Goal: Navigation & Orientation: Find specific page/section

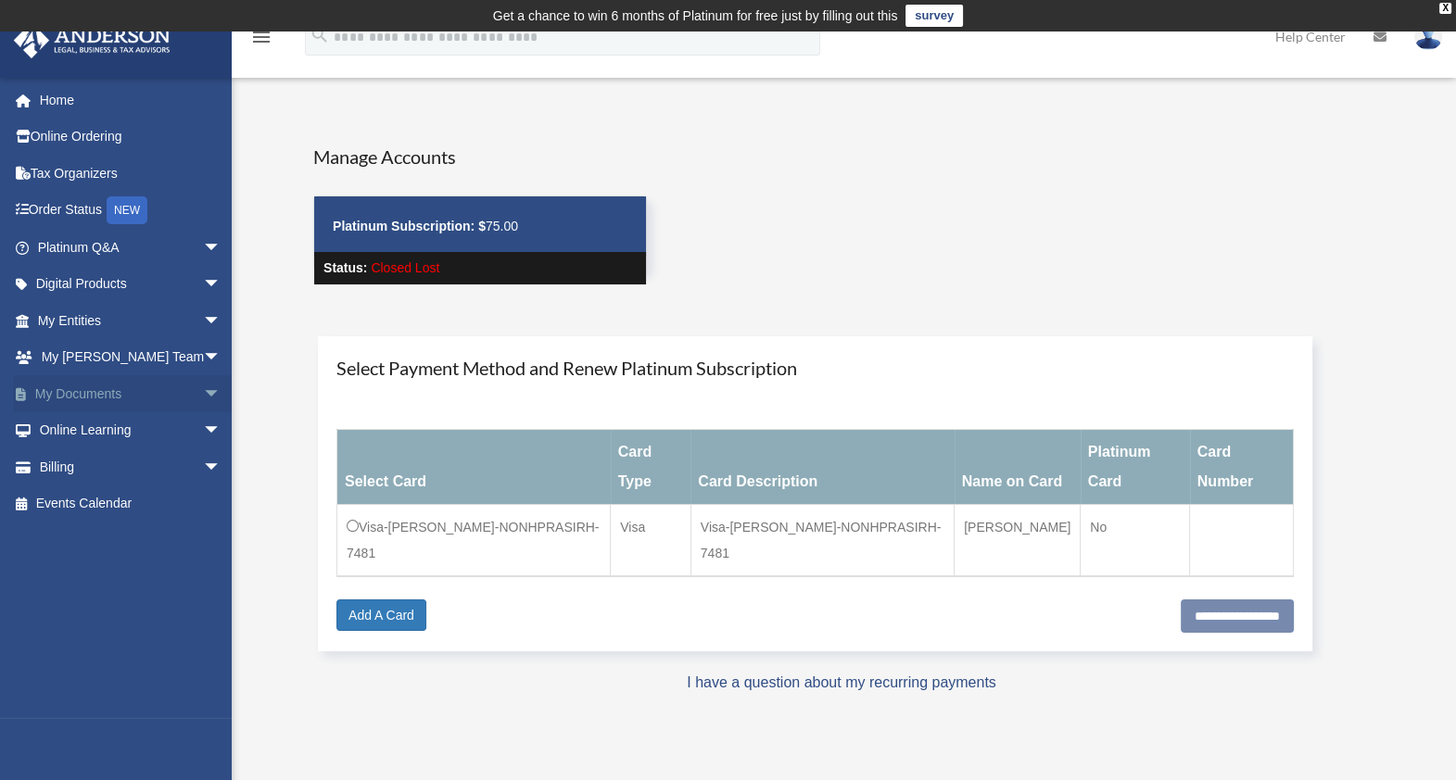
click at [117, 397] on link "My Documents arrow_drop_down" at bounding box center [131, 393] width 236 height 37
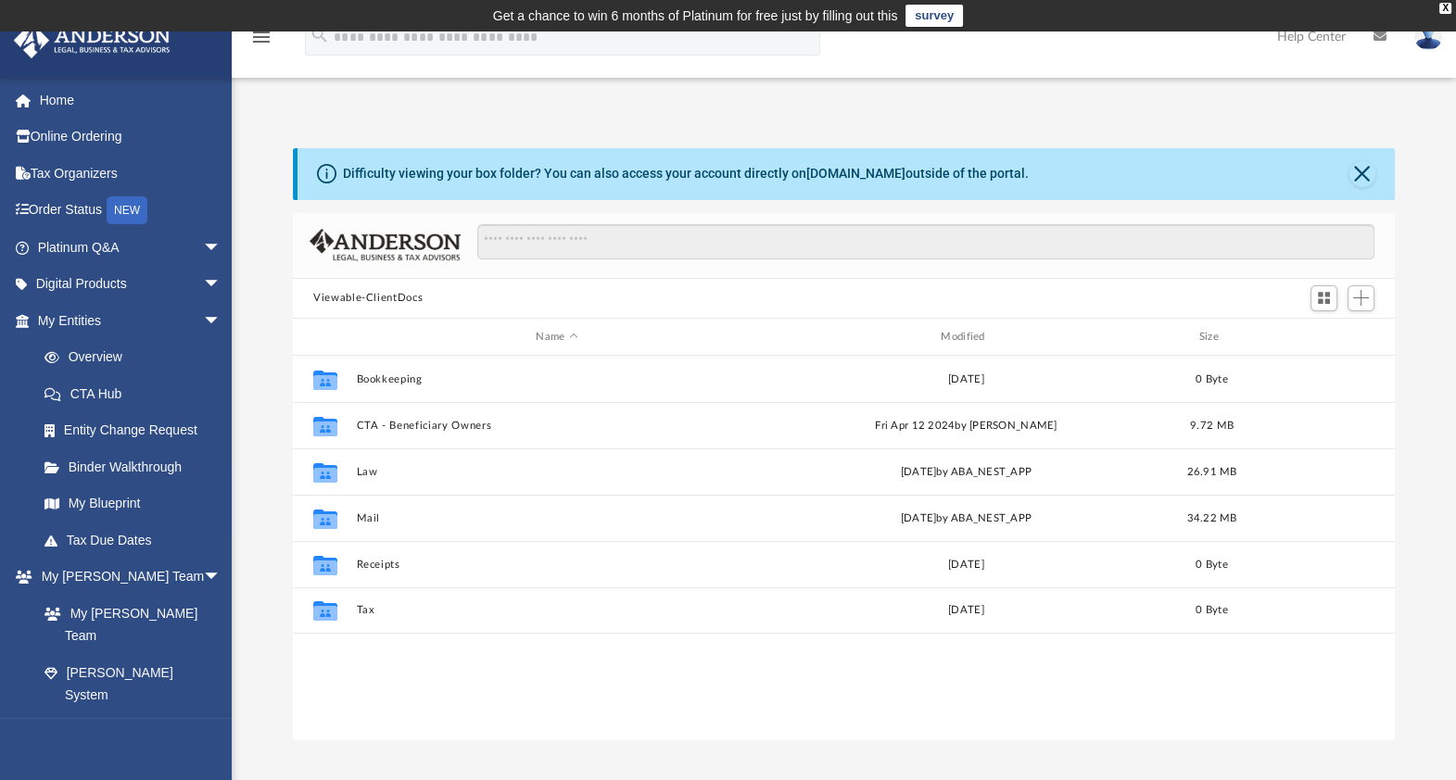
scroll to position [403, 1083]
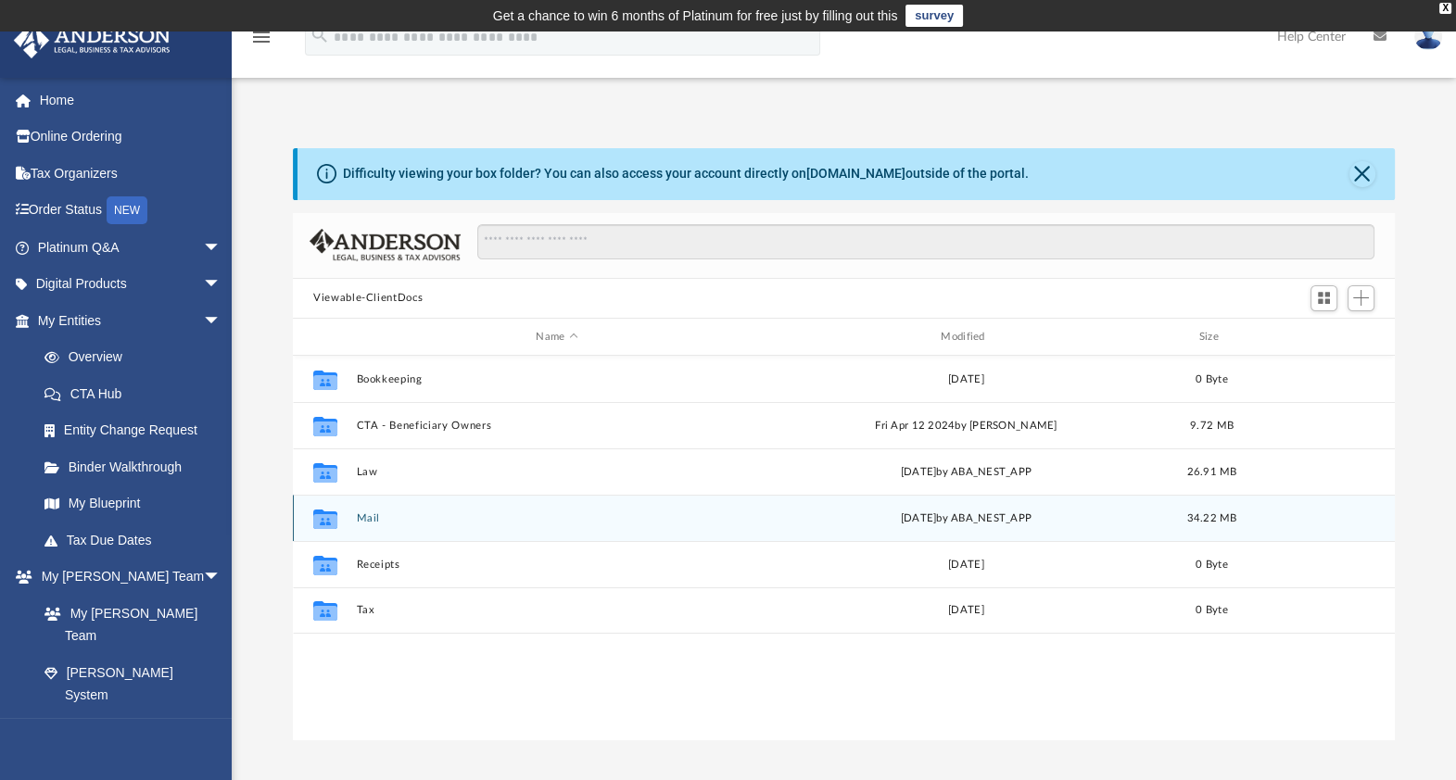
click at [363, 525] on div "Collaborated Folder Mail [DATE] by ABA_NEST_APP 34.22 MB" at bounding box center [844, 518] width 1102 height 46
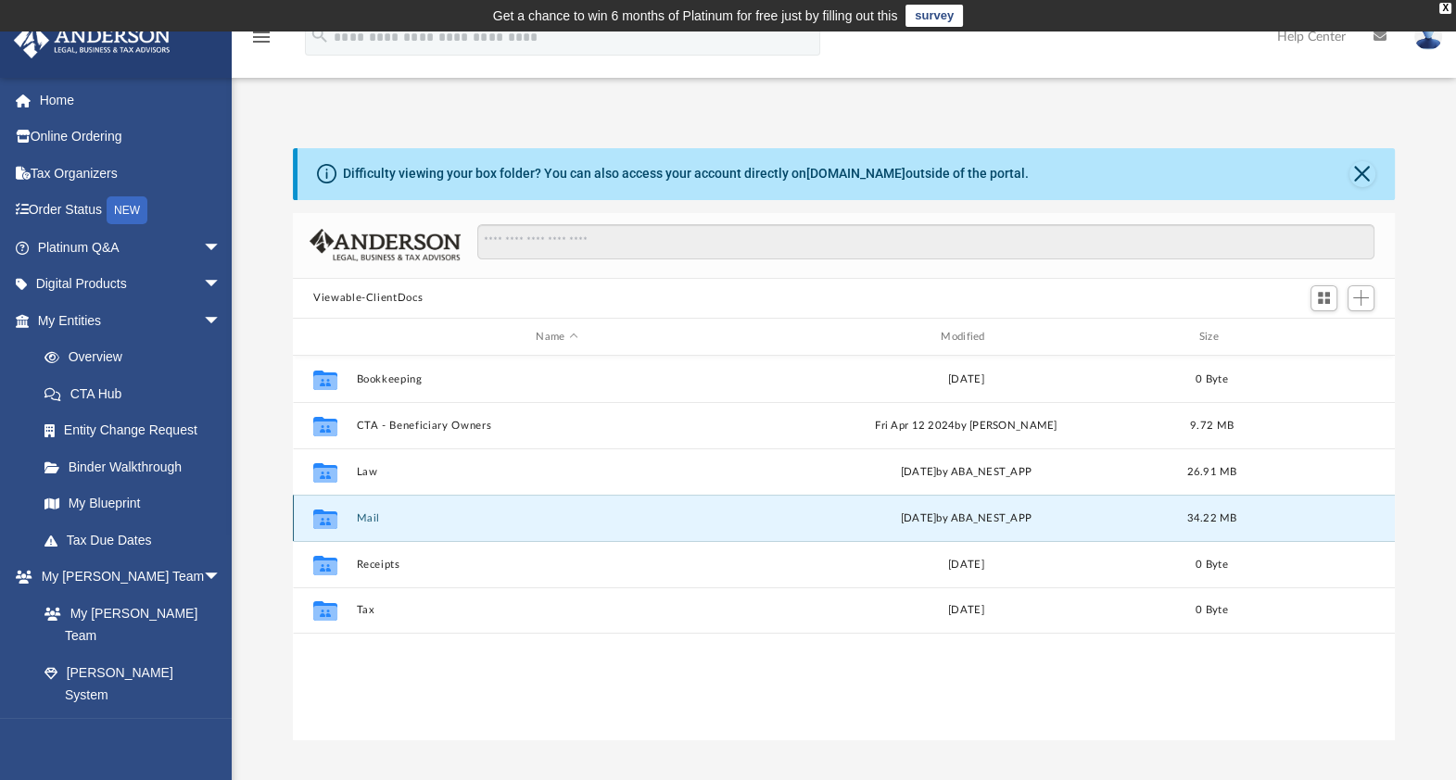
click at [360, 518] on button "Mail" at bounding box center [557, 518] width 401 height 12
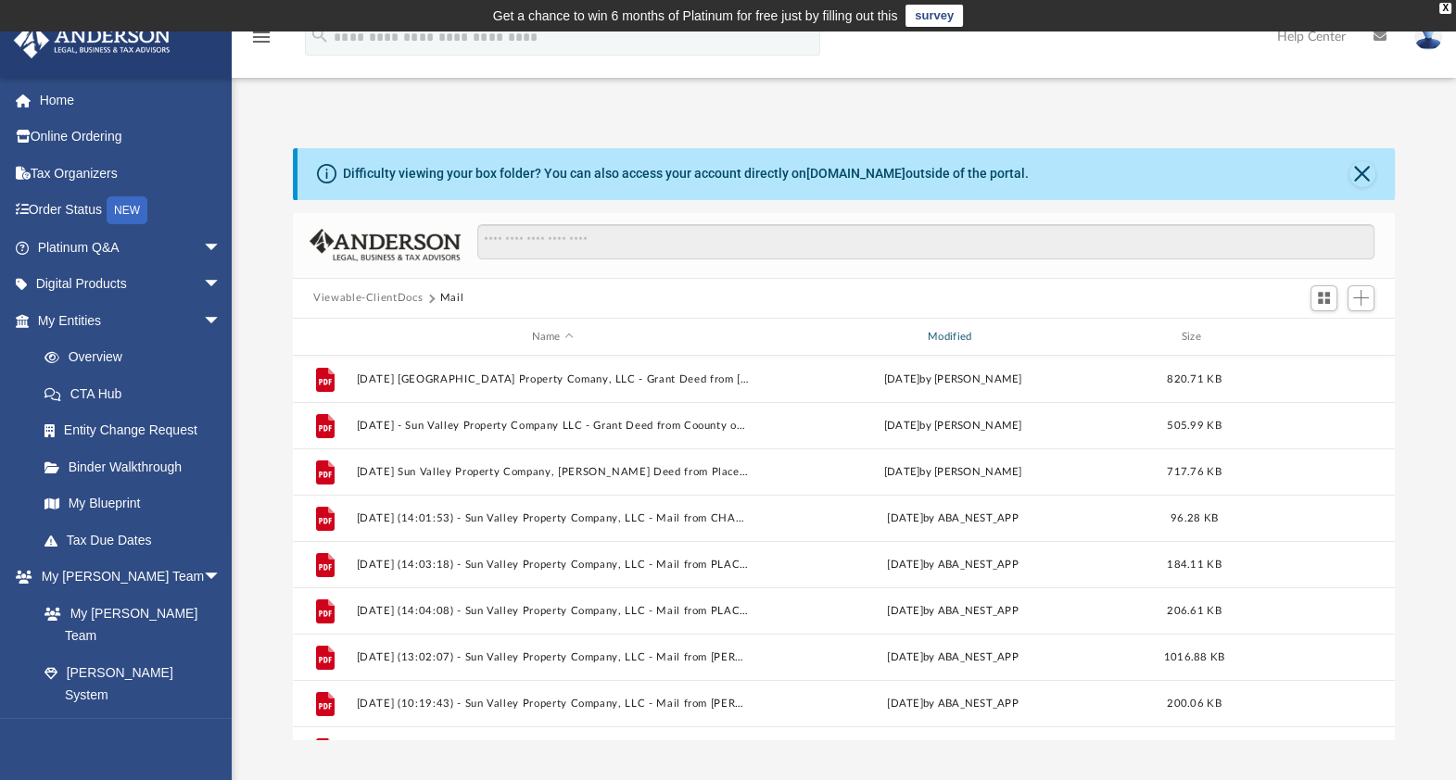
click at [944, 336] on div "Modified" at bounding box center [952, 337] width 393 height 17
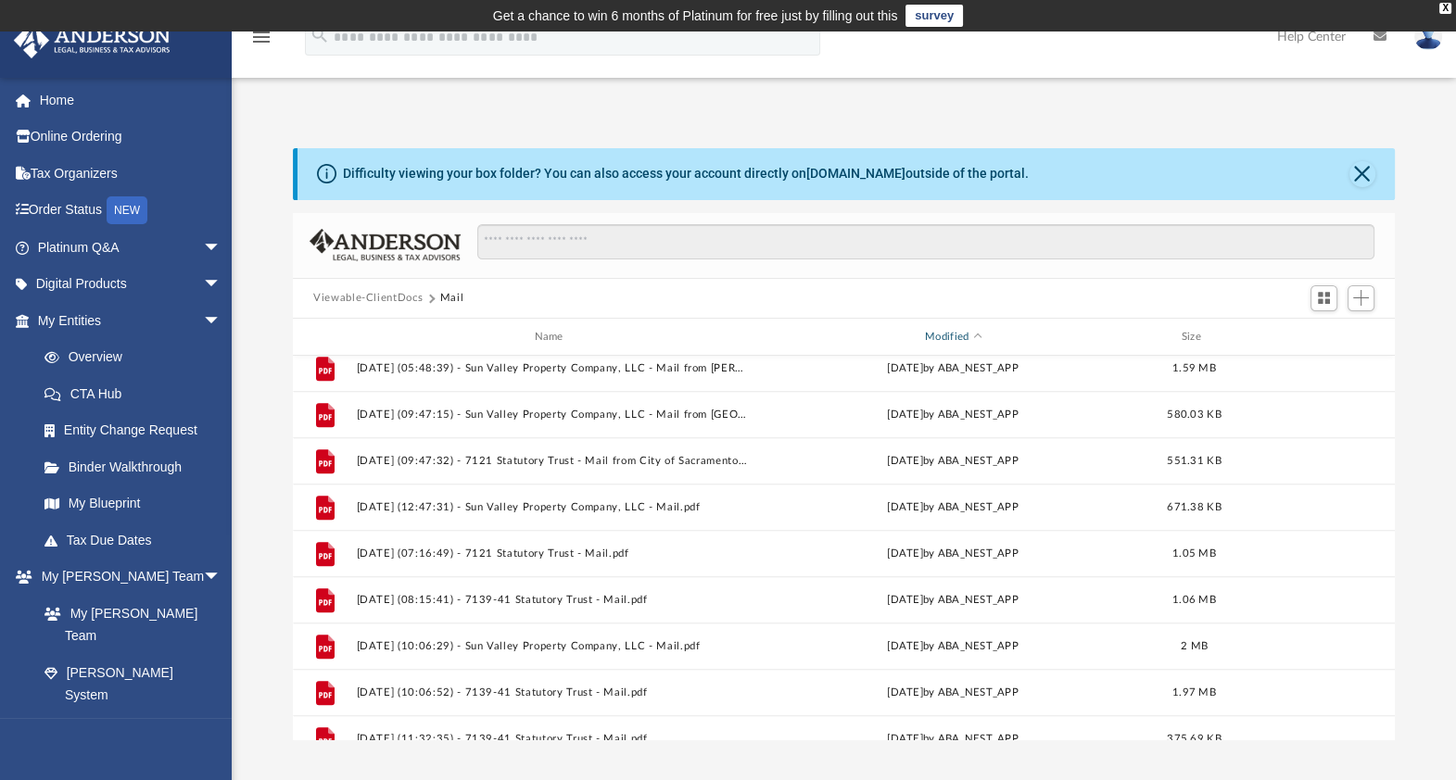
scroll to position [1608, 0]
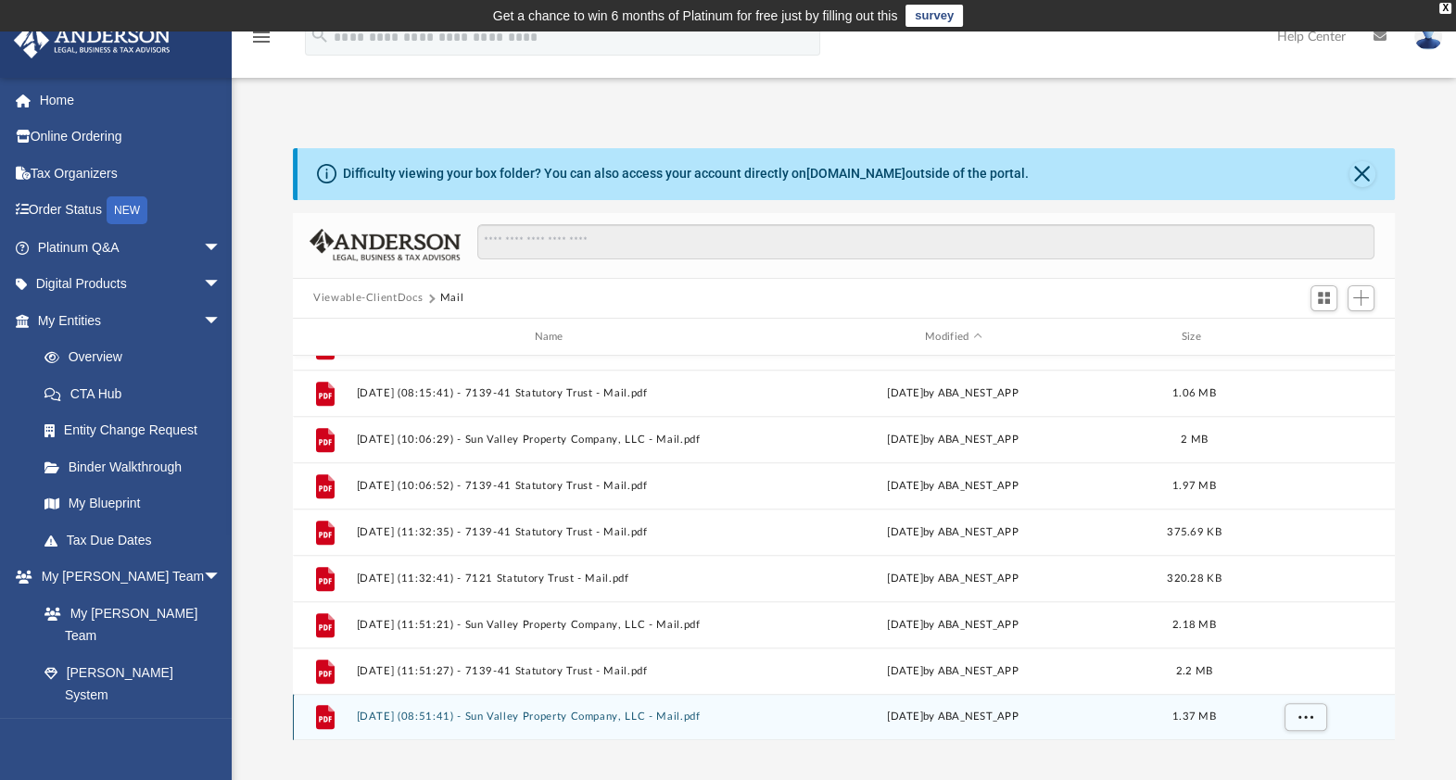
click at [912, 714] on span "yesterday" at bounding box center [905, 718] width 36 height 10
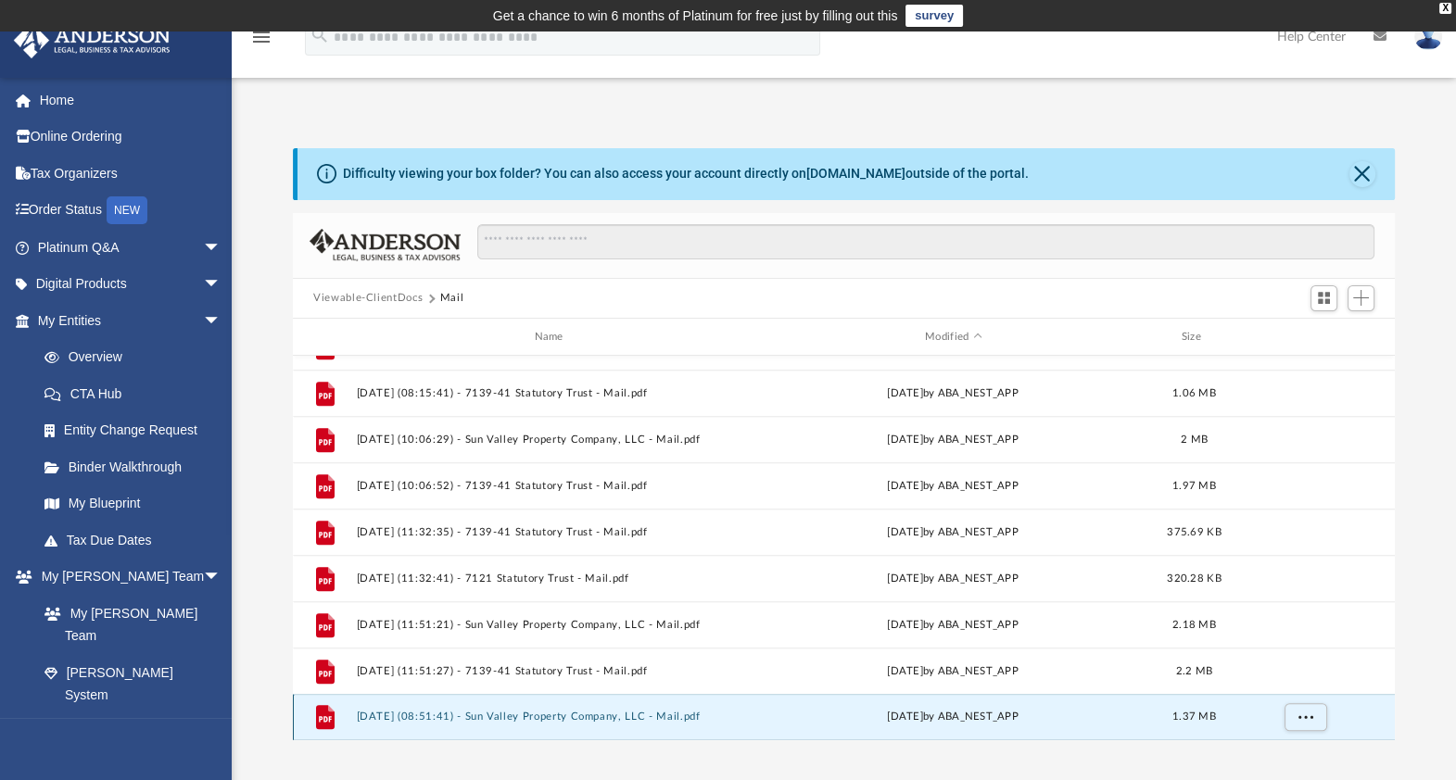
click at [719, 714] on button "2025.09.23 (08:51:41) - Sun Valley Property Company, LLC - Mail.pdf" at bounding box center [553, 718] width 392 height 12
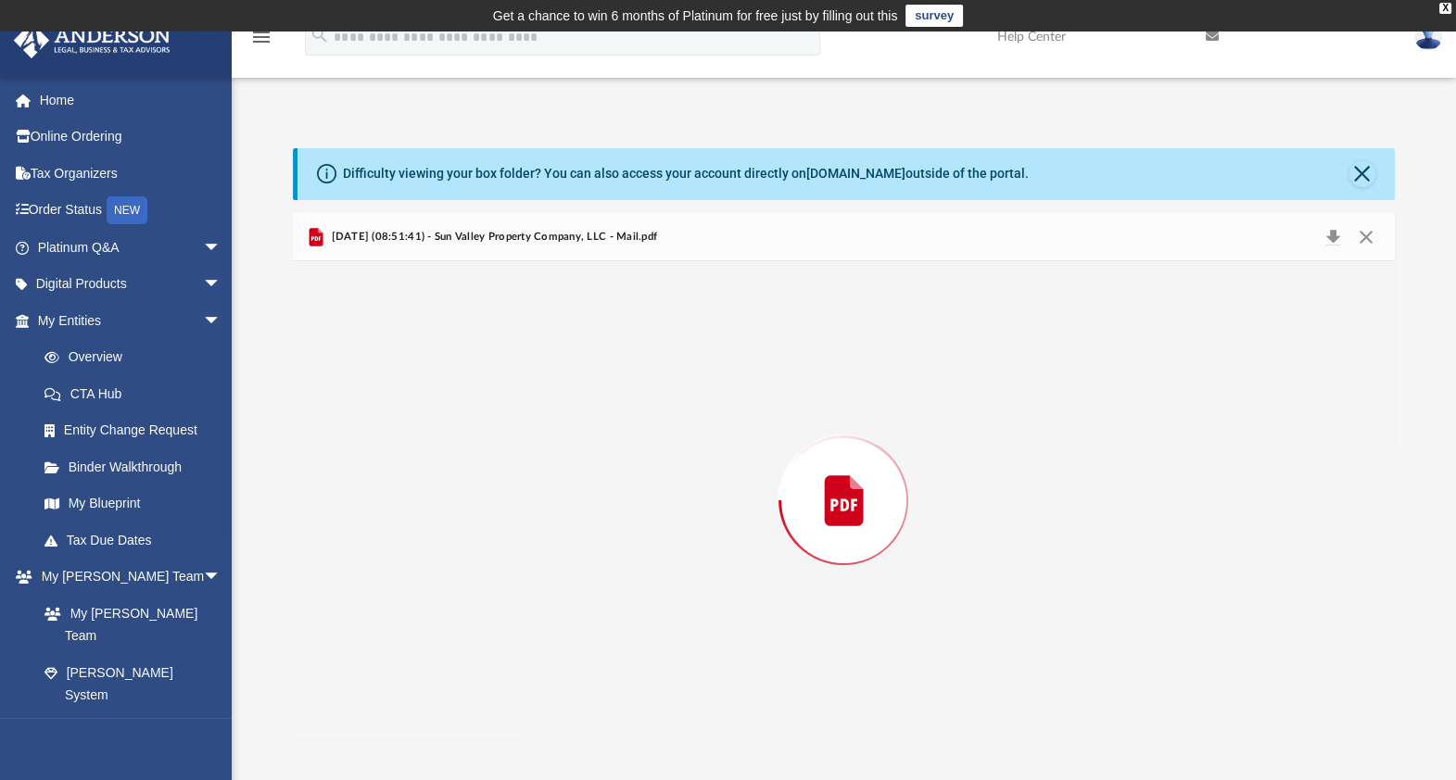
click at [719, 714] on div "Preview" at bounding box center [844, 500] width 1102 height 478
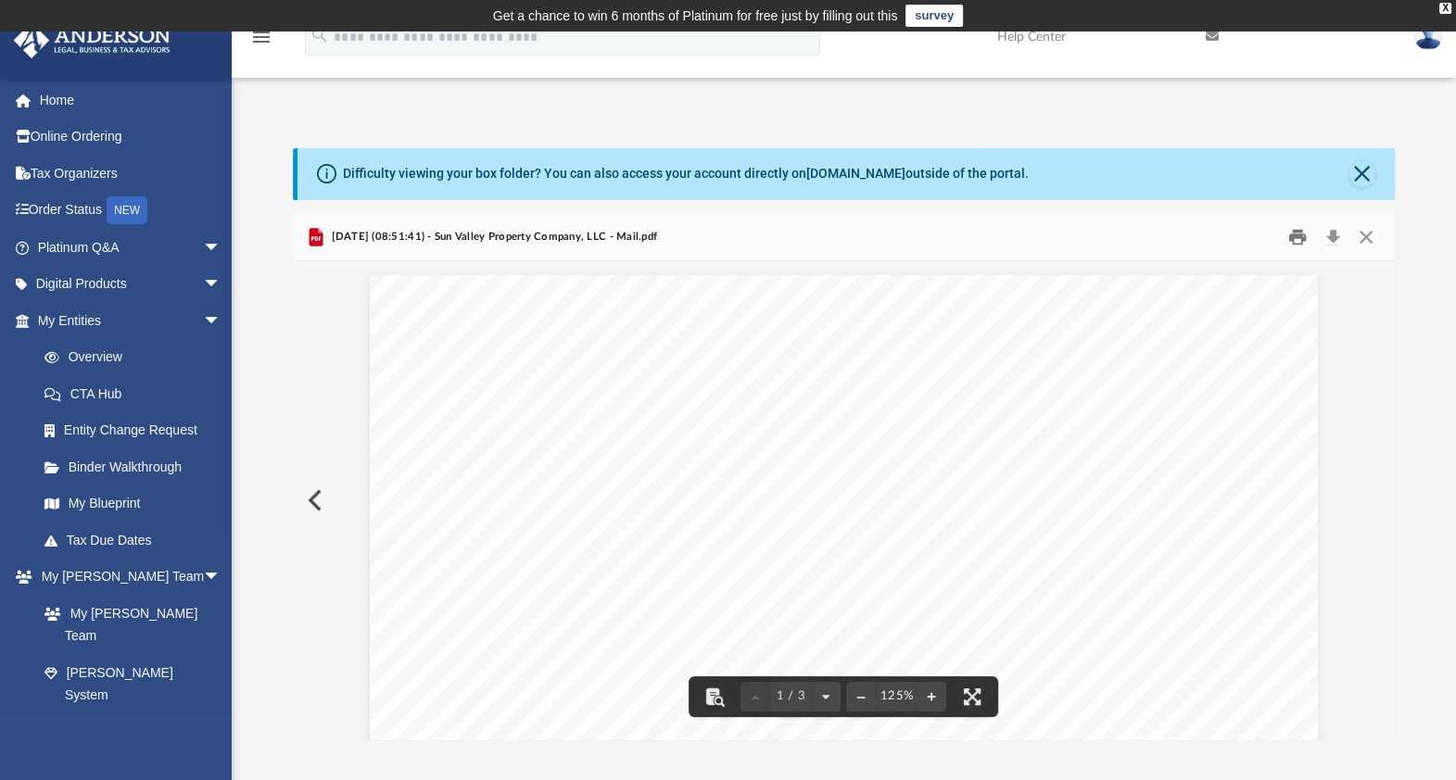
click at [1298, 232] on button "Print" at bounding box center [1298, 236] width 37 height 29
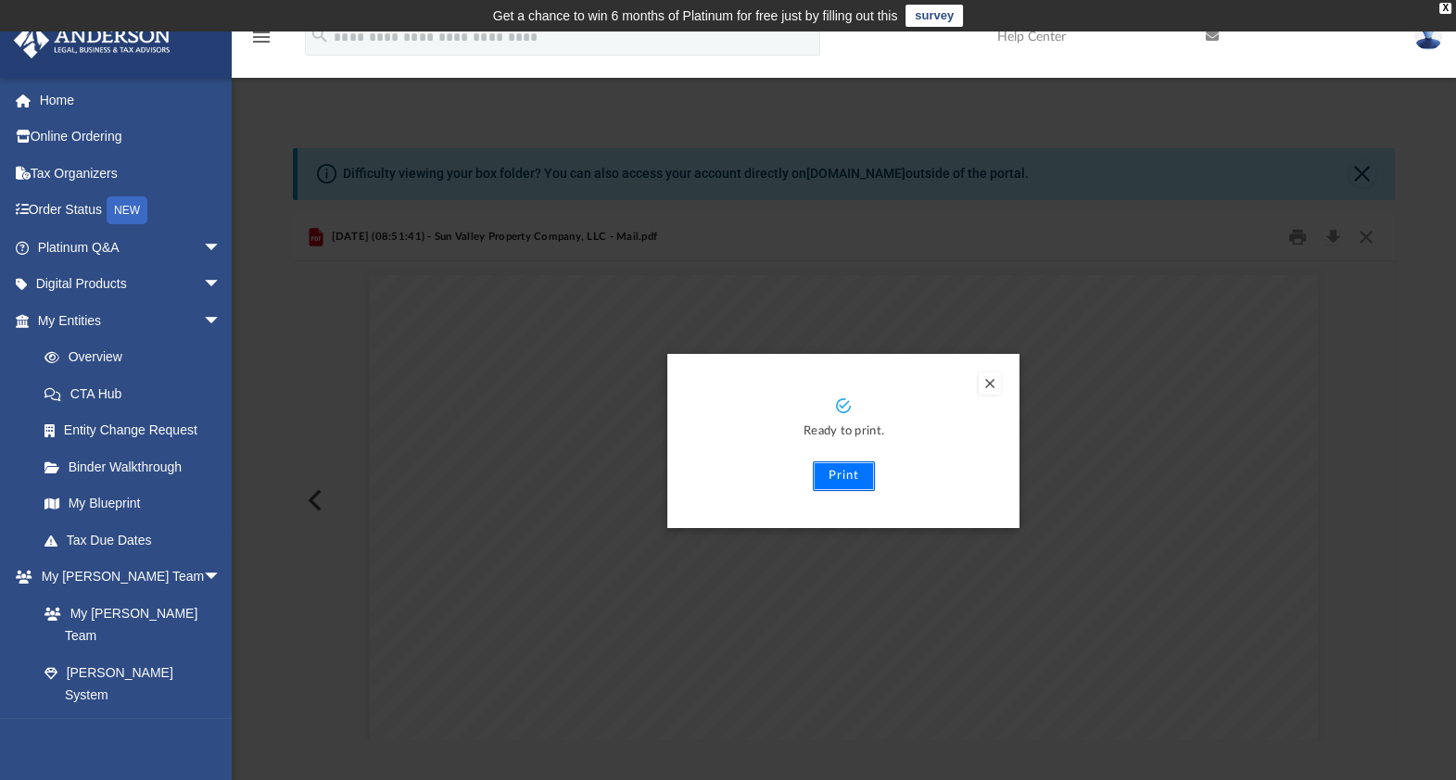
click at [845, 478] on button "Print" at bounding box center [844, 477] width 62 height 30
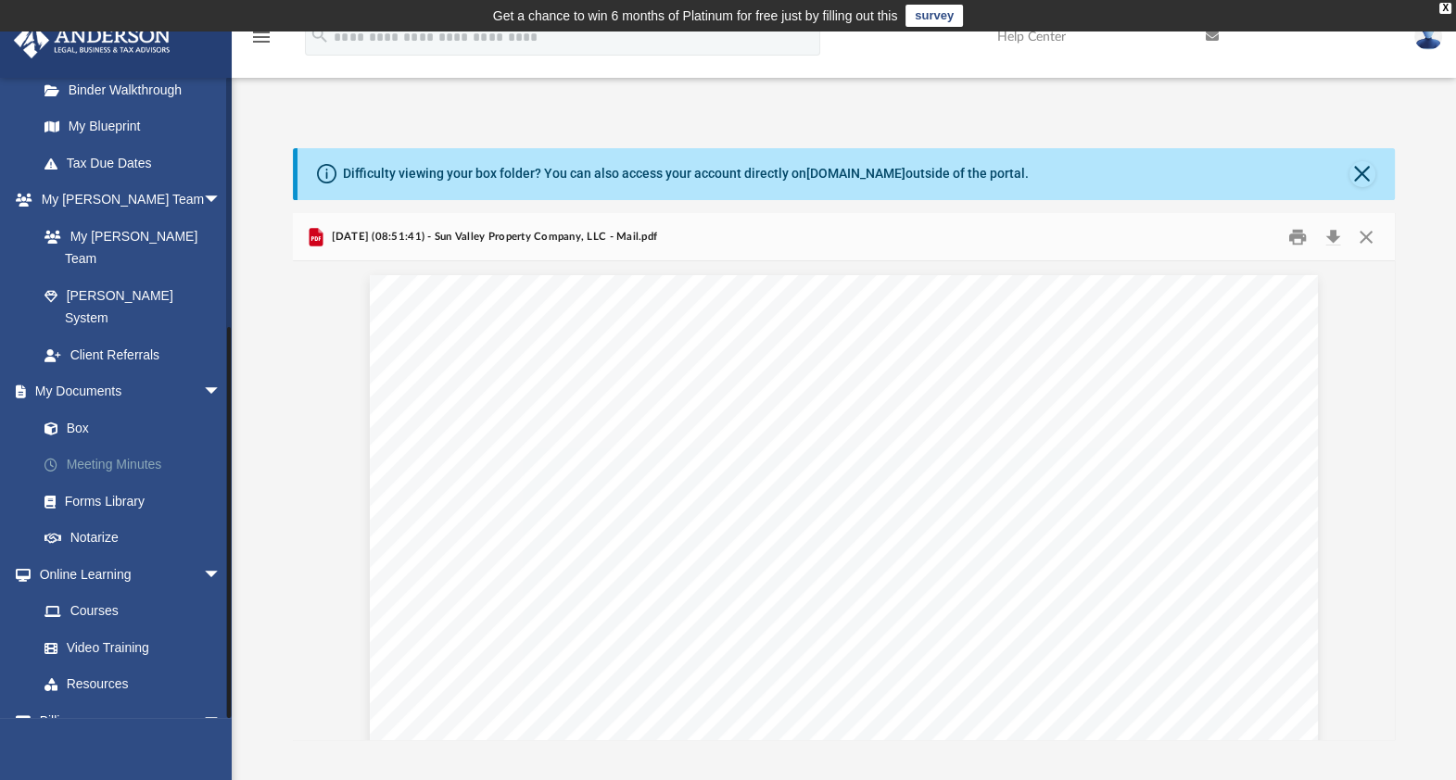
scroll to position [393, 0]
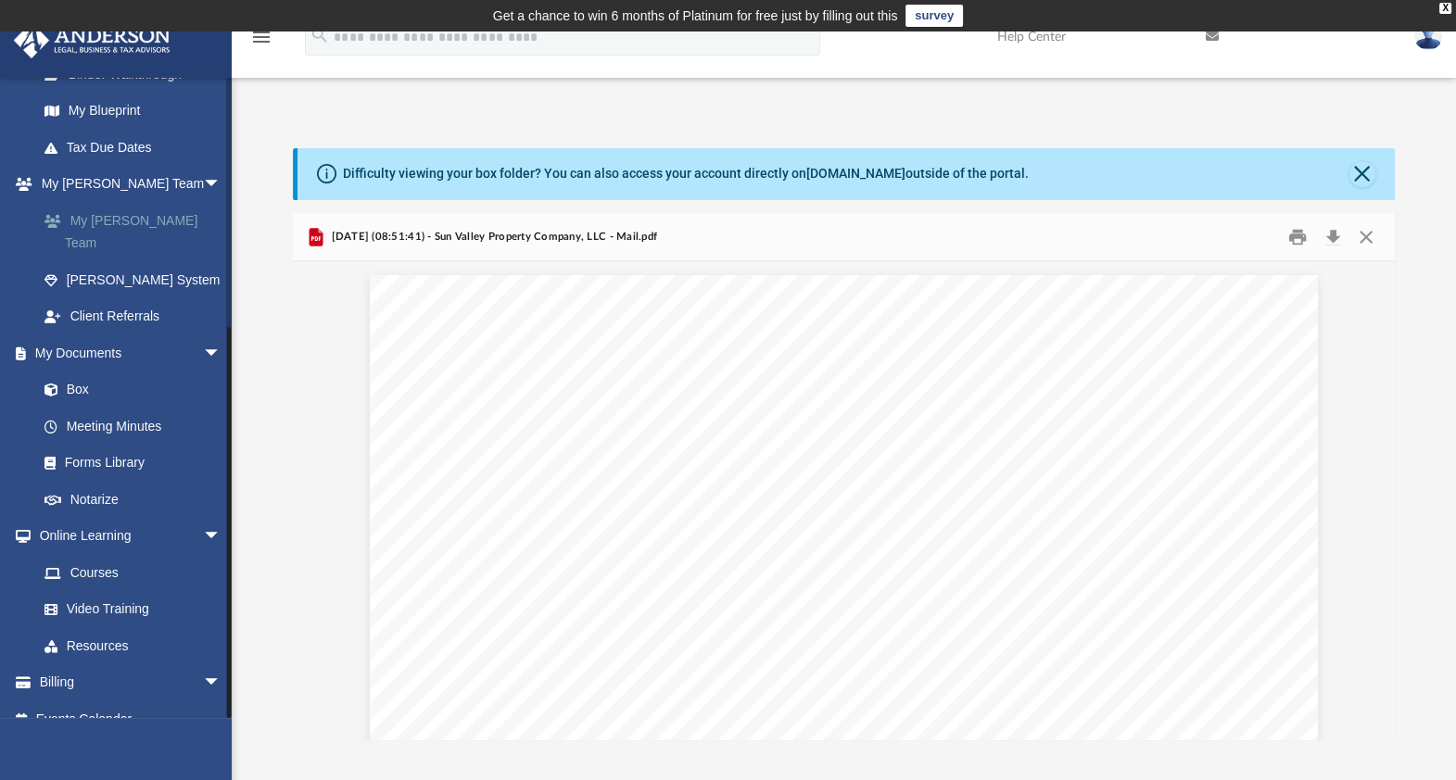
click at [119, 223] on link "My [PERSON_NAME] Team" at bounding box center [137, 231] width 223 height 59
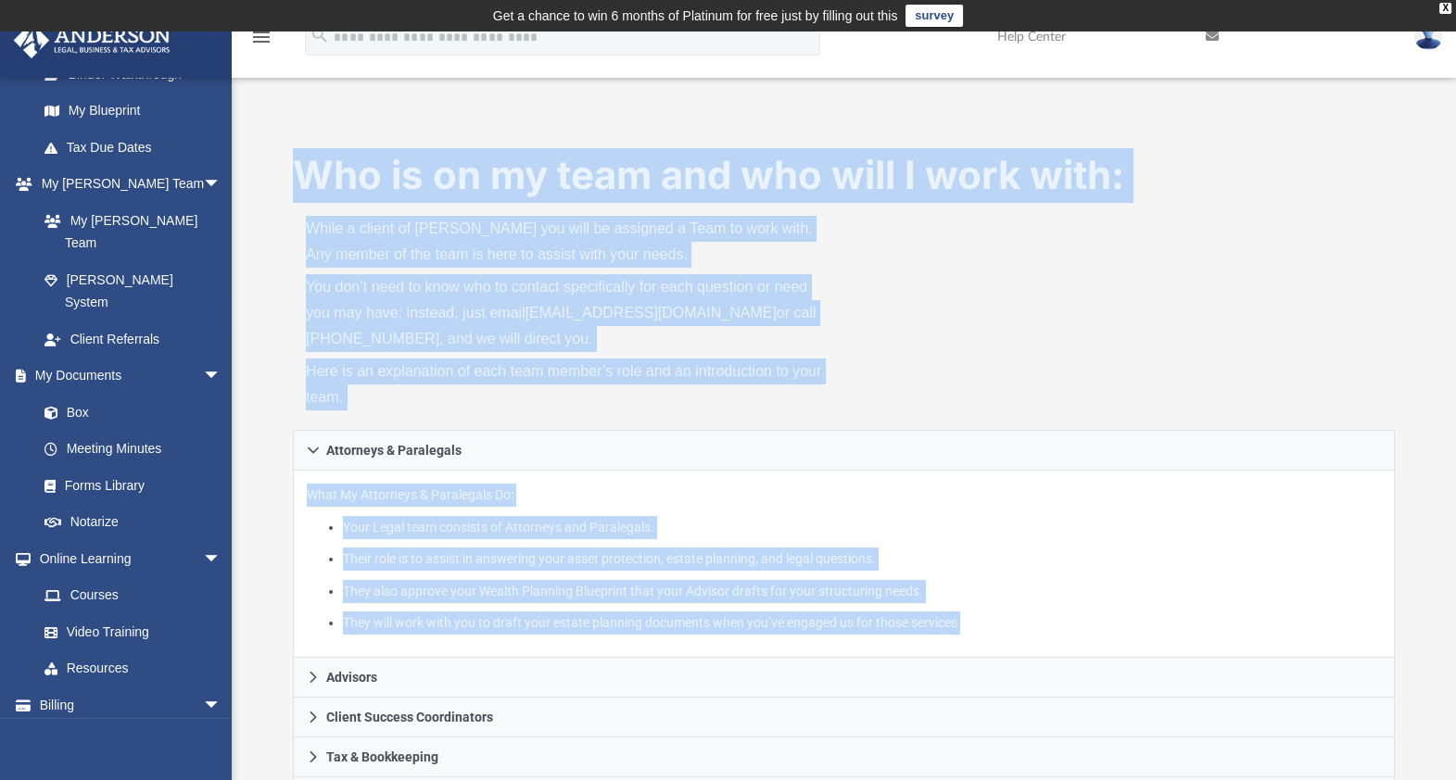
click at [1191, 323] on div "Who is on my team and who will I work with: While a client of Anderson you will…" at bounding box center [844, 289] width 1102 height 282
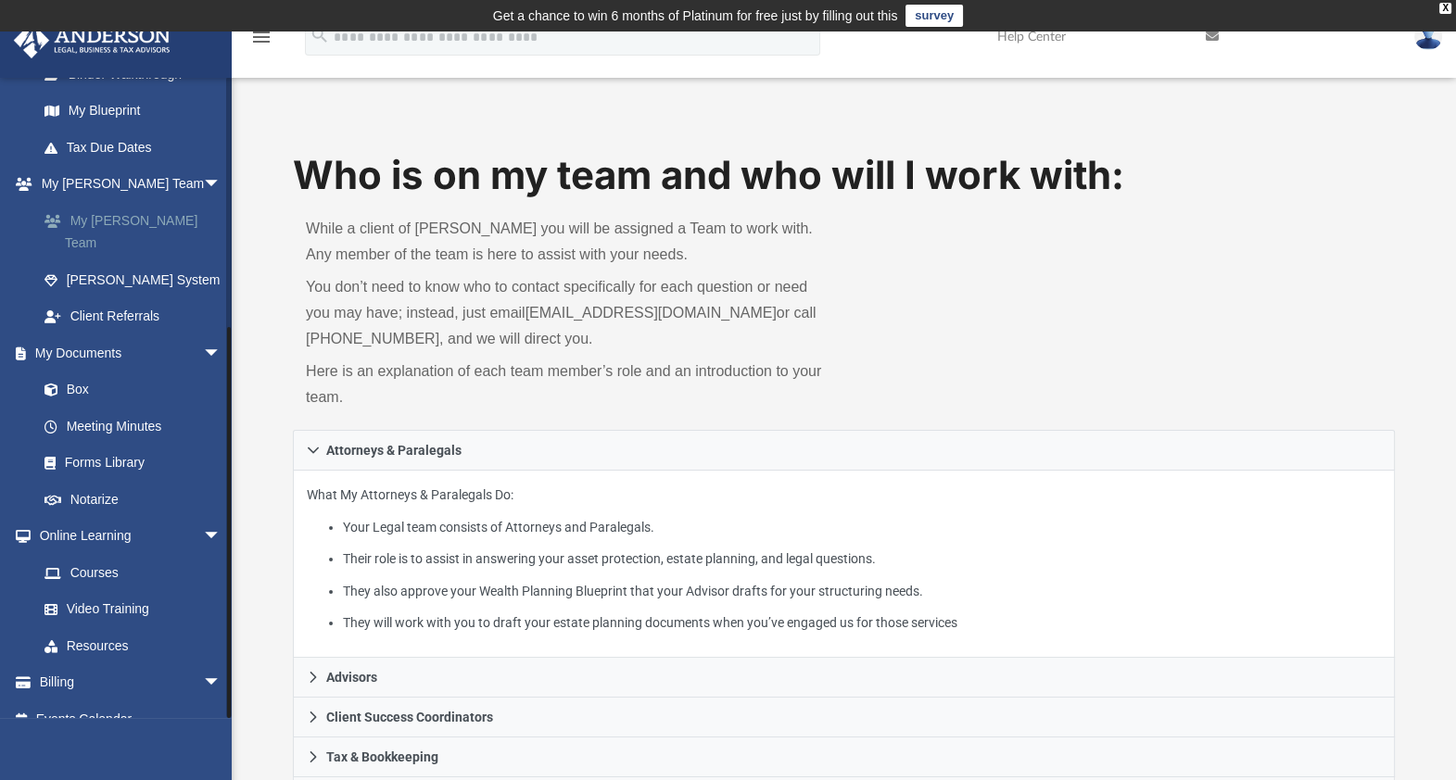
click at [115, 209] on link "My [PERSON_NAME] Team" at bounding box center [137, 231] width 223 height 59
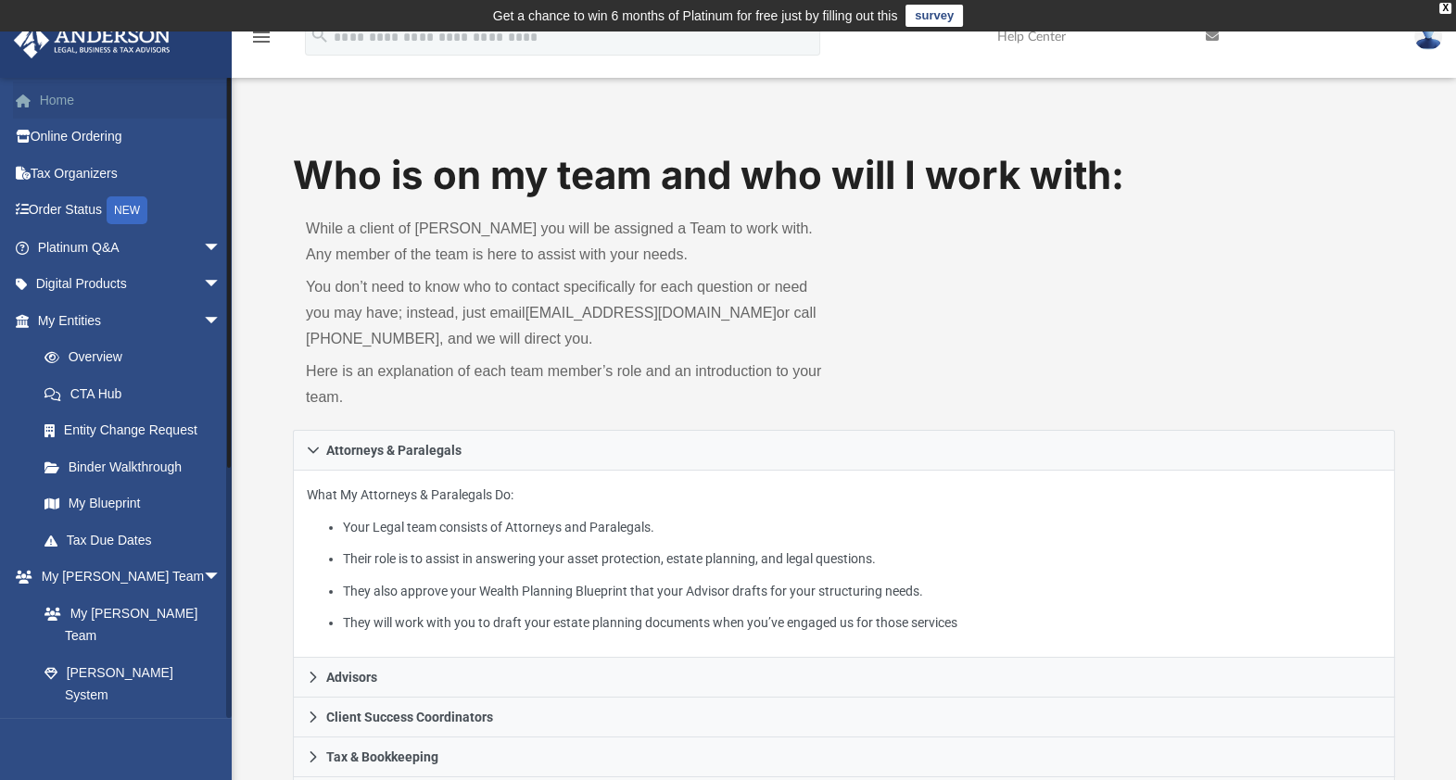
click at [68, 101] on link "Home" at bounding box center [131, 100] width 236 height 37
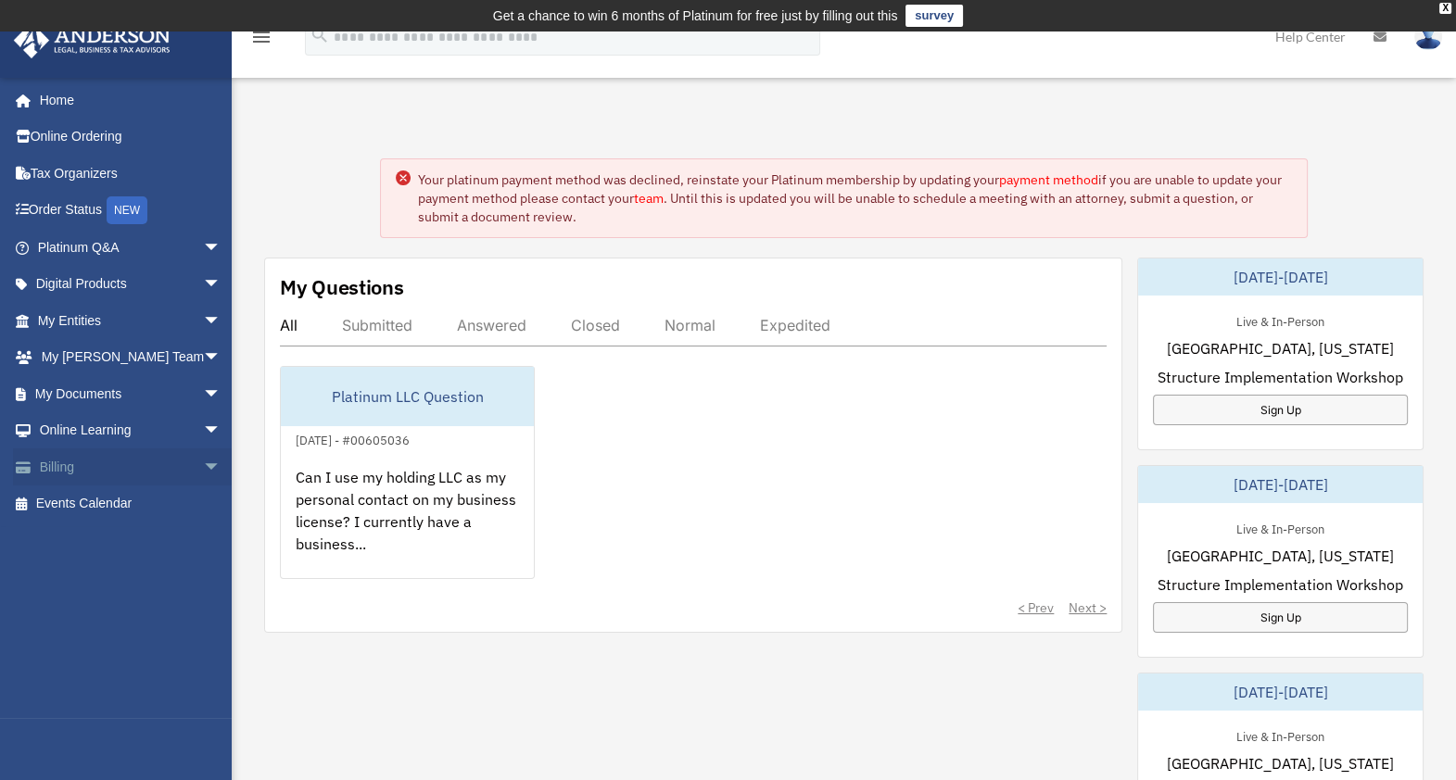
click at [61, 474] on link "Billing arrow_drop_down" at bounding box center [131, 467] width 236 height 37
